Goal: Task Accomplishment & Management: Complete application form

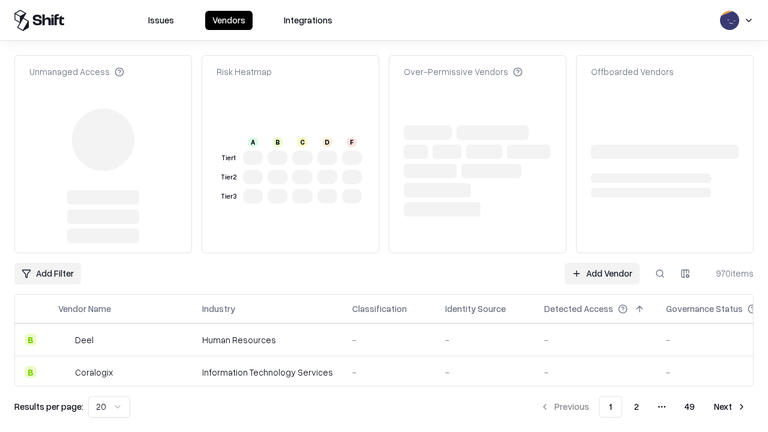
click at [602, 263] on link "Add Vendor" at bounding box center [602, 274] width 75 height 22
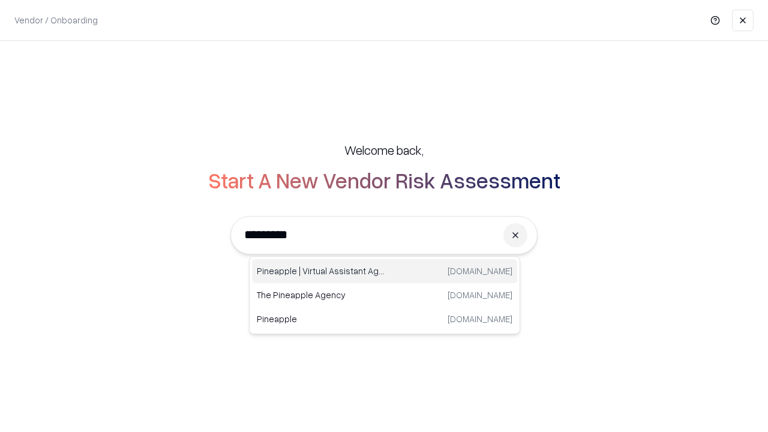
click at [385, 271] on div "Pineapple | Virtual Assistant Agency [DOMAIN_NAME]" at bounding box center [384, 271] width 265 height 24
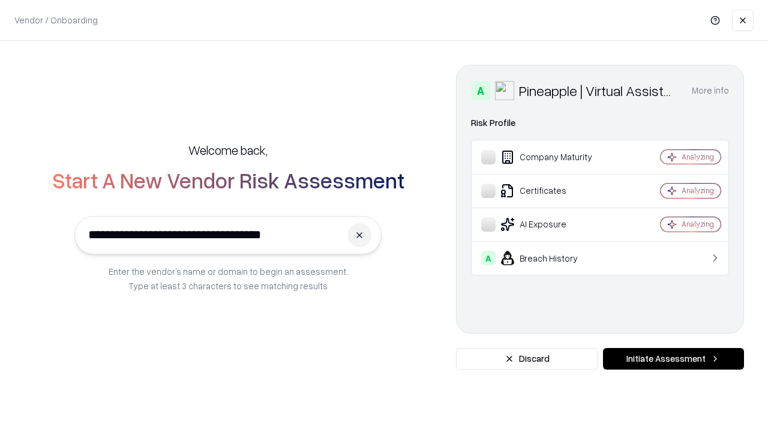
type input "**********"
click at [673, 359] on button "Initiate Assessment" at bounding box center [673, 359] width 141 height 22
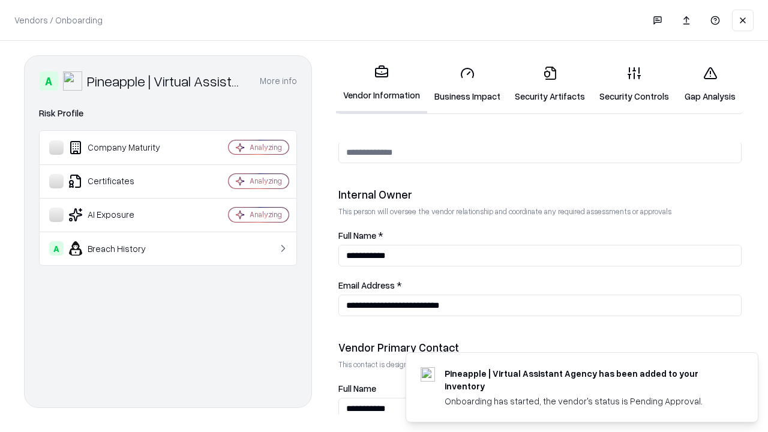
scroll to position [622, 0]
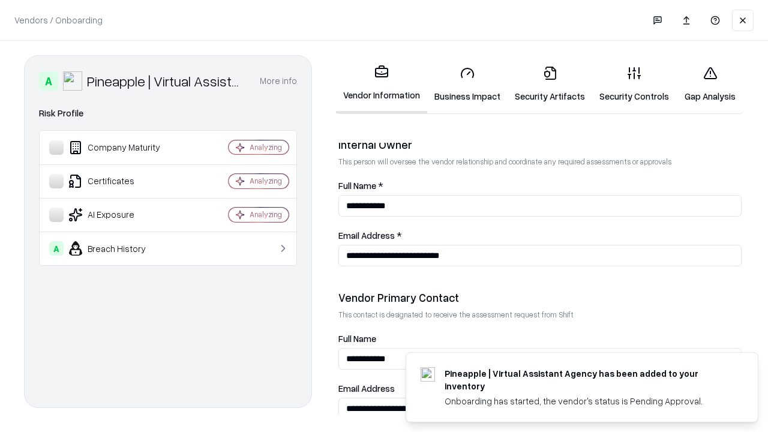
click at [550, 84] on link "Security Artifacts" at bounding box center [550, 84] width 85 height 56
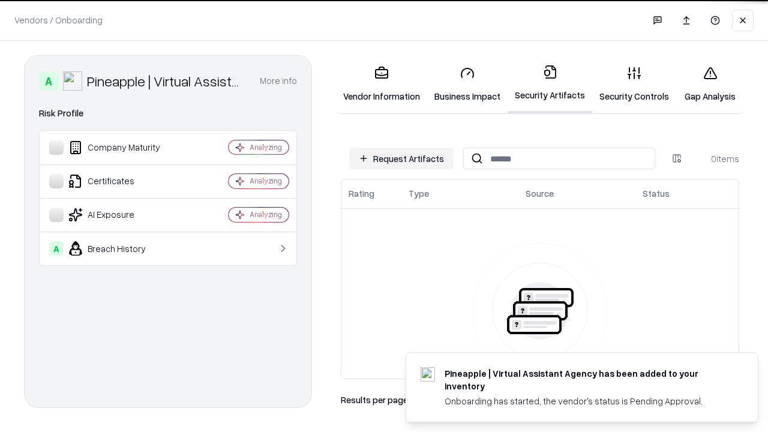
click at [402, 158] on button "Request Artifacts" at bounding box center [401, 159] width 104 height 22
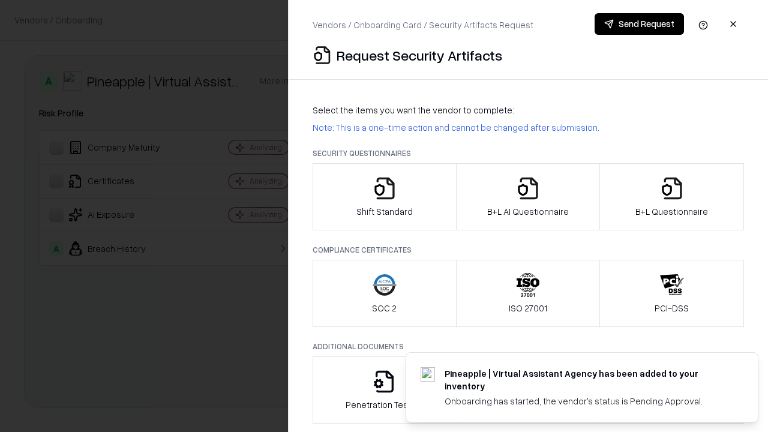
click at [672, 197] on icon "button" at bounding box center [672, 188] width 24 height 24
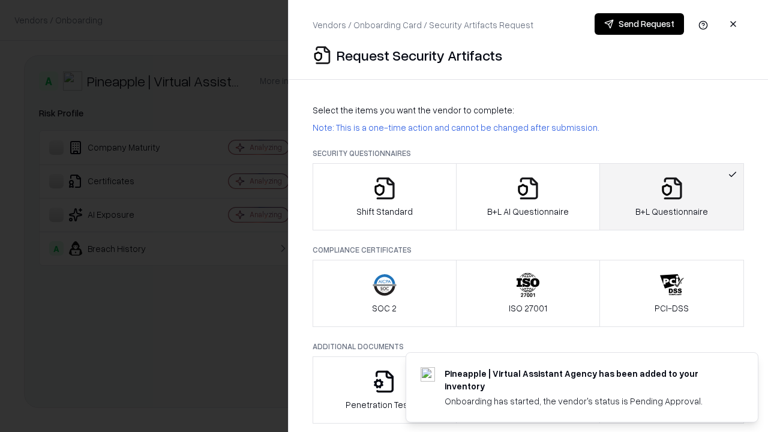
click at [528, 197] on icon "button" at bounding box center [528, 188] width 24 height 24
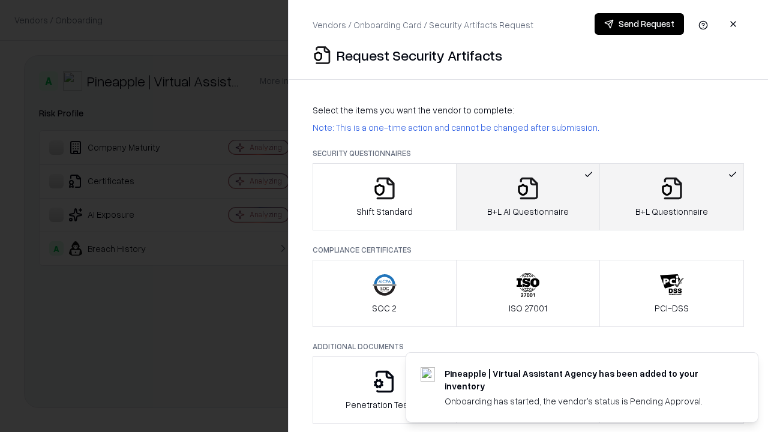
click at [639, 24] on button "Send Request" at bounding box center [639, 24] width 89 height 22
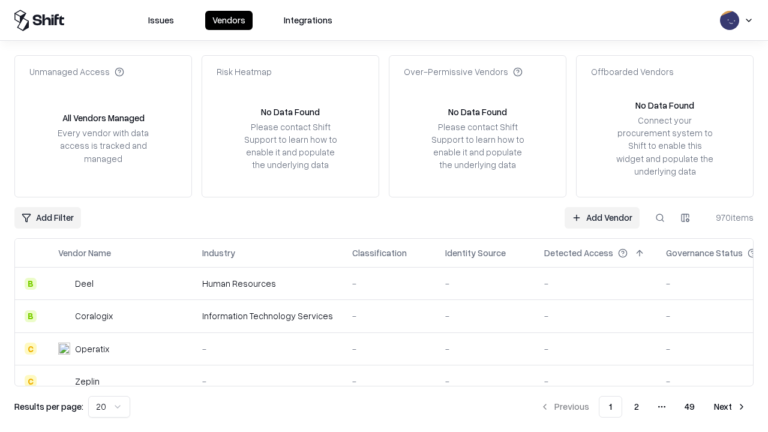
click at [660, 217] on button at bounding box center [660, 218] width 22 height 22
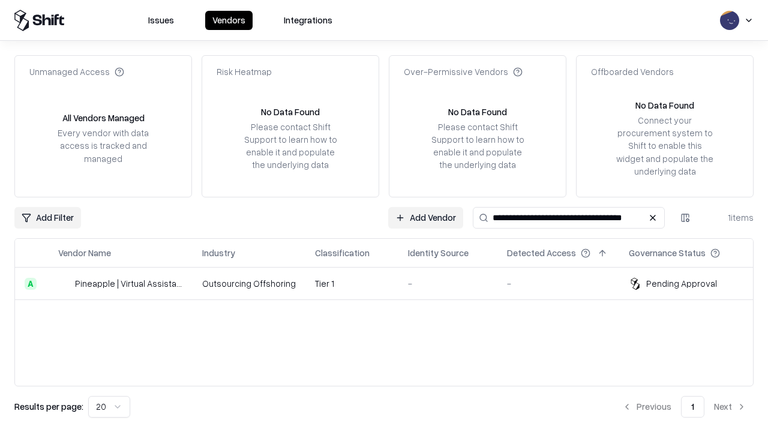
type input "**********"
click at [391, 283] on td "Tier 1" at bounding box center [352, 284] width 93 height 32
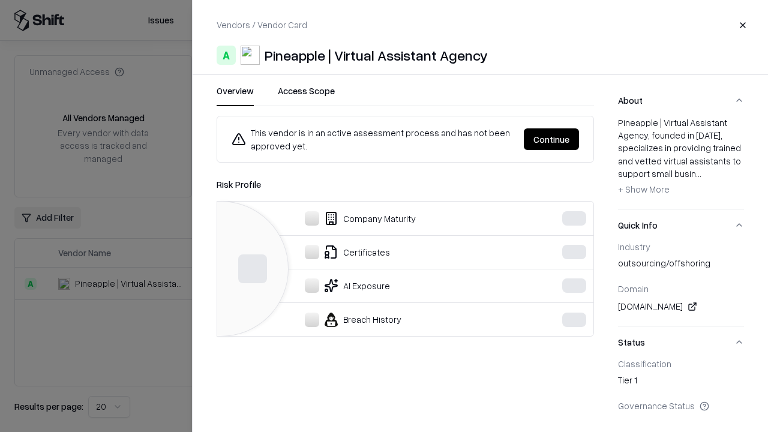
click at [552, 139] on button "Continue" at bounding box center [551, 139] width 55 height 22
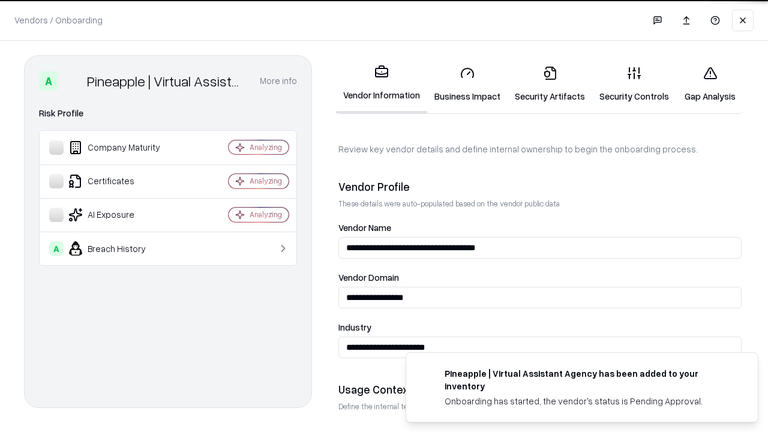
click at [550, 84] on link "Security Artifacts" at bounding box center [550, 84] width 85 height 56
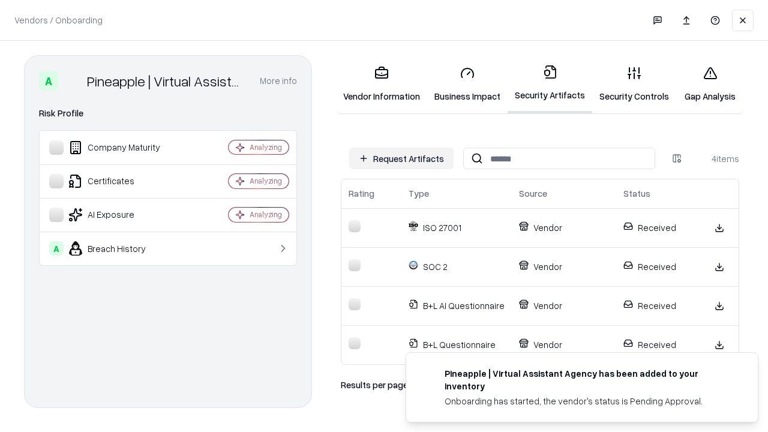
click at [710, 84] on link "Gap Analysis" at bounding box center [710, 84] width 68 height 56
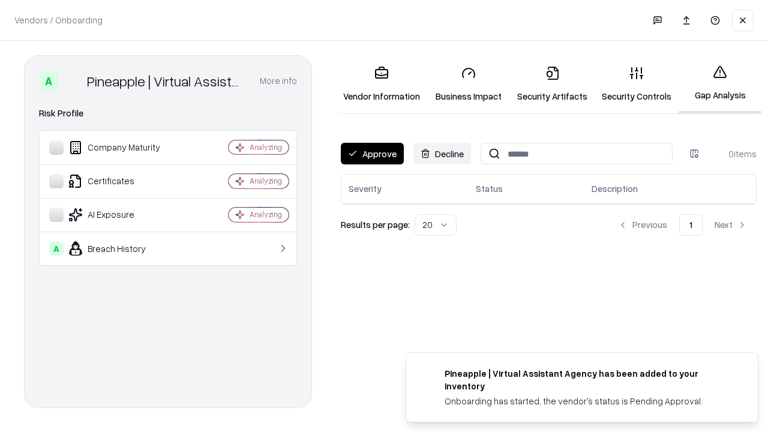
click at [372, 154] on button "Approve" at bounding box center [372, 154] width 63 height 22
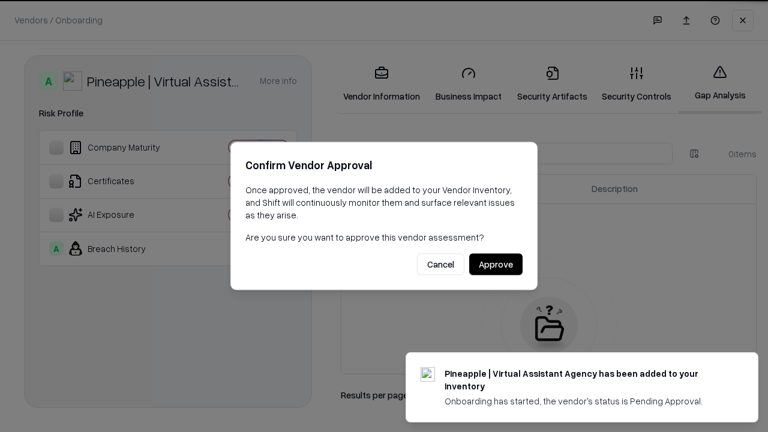
click at [496, 264] on button "Approve" at bounding box center [495, 265] width 53 height 22
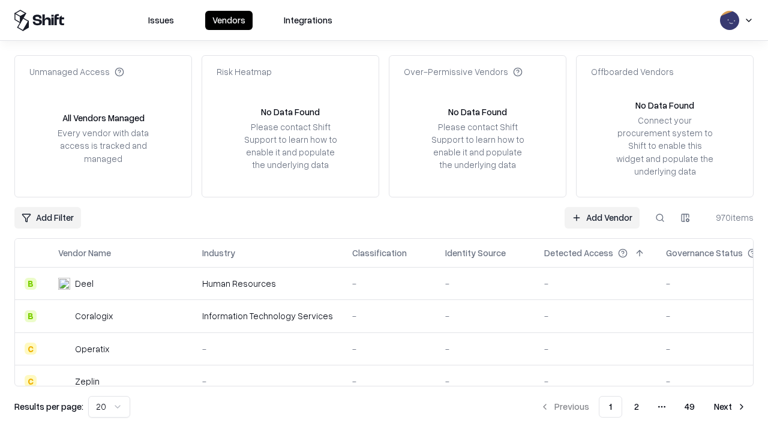
type input "**********"
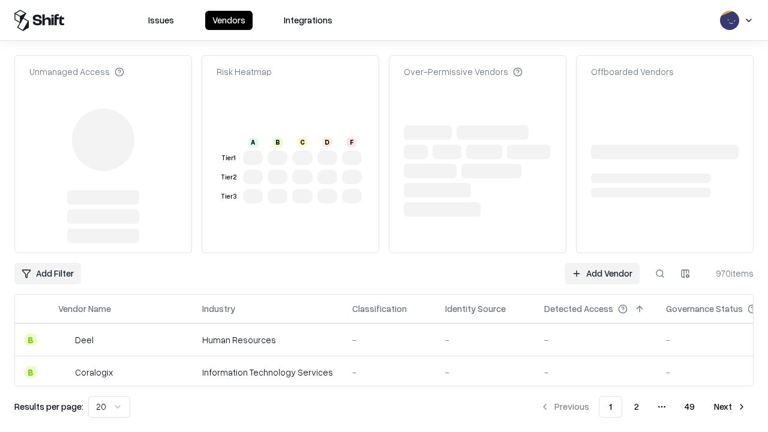
click at [602, 263] on link "Add Vendor" at bounding box center [602, 274] width 75 height 22
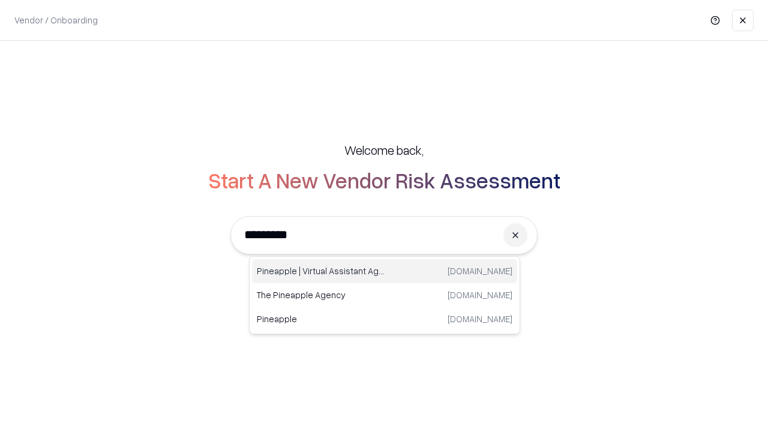
click at [385, 271] on div "Pineapple | Virtual Assistant Agency [DOMAIN_NAME]" at bounding box center [384, 271] width 265 height 24
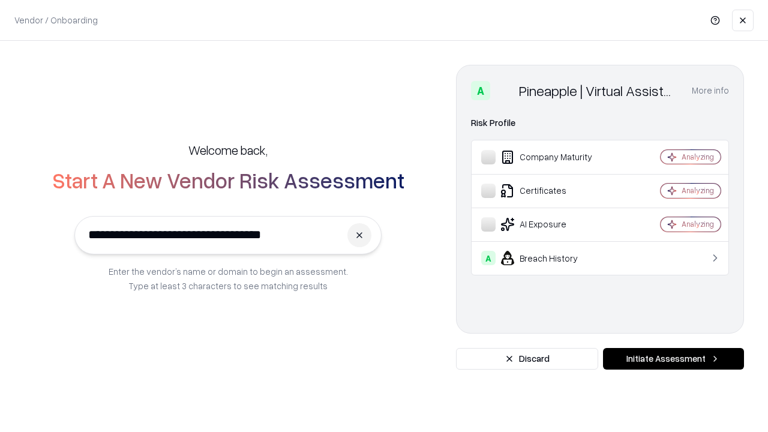
type input "**********"
click at [673, 359] on button "Initiate Assessment" at bounding box center [673, 359] width 141 height 22
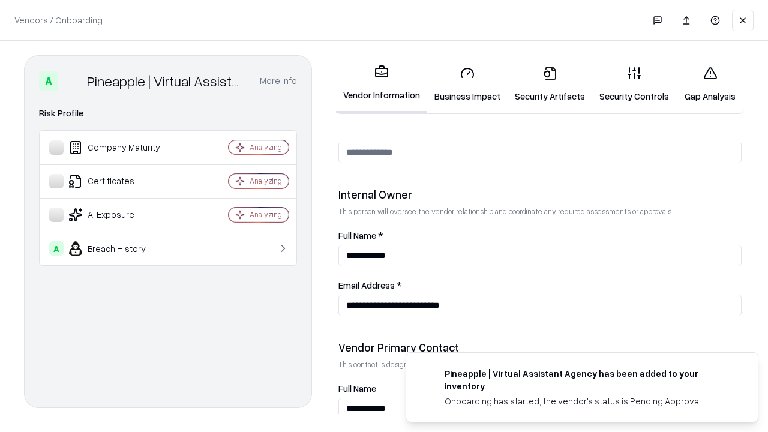
scroll to position [622, 0]
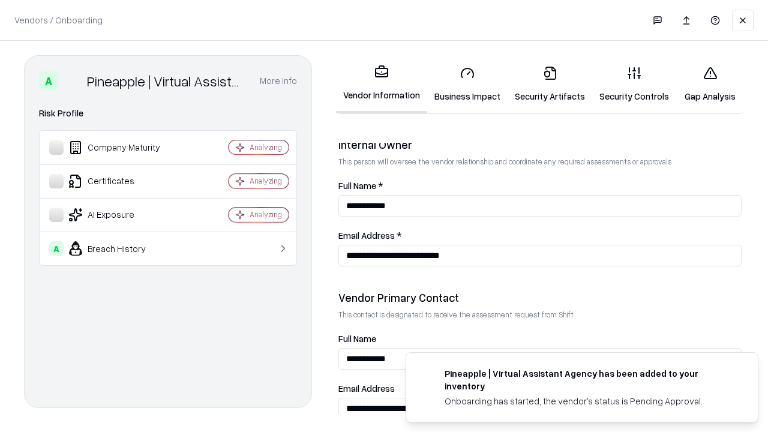
click at [710, 84] on link "Gap Analysis" at bounding box center [710, 84] width 68 height 56
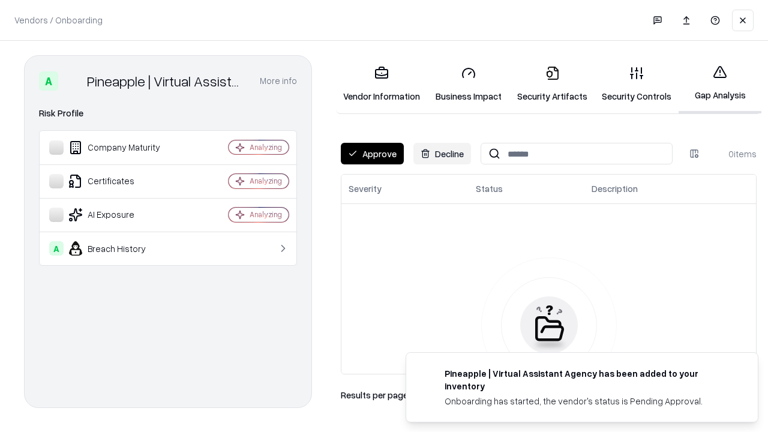
click at [372, 154] on button "Approve" at bounding box center [372, 154] width 63 height 22
